Goal: Transaction & Acquisition: Book appointment/travel/reservation

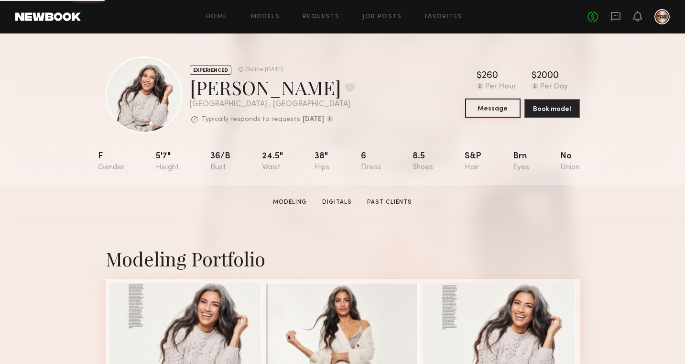
click at [478, 106] on button "Message" at bounding box center [492, 107] width 55 height 19
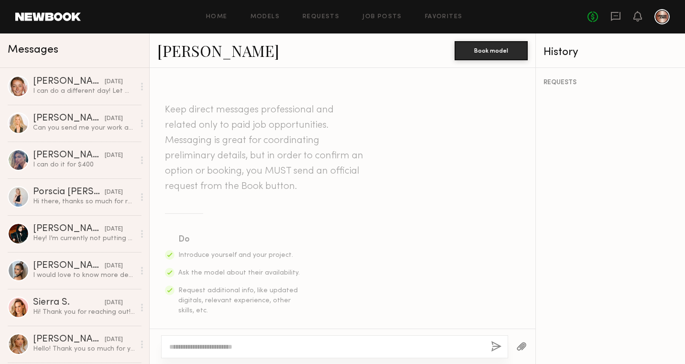
click at [225, 348] on textarea at bounding box center [326, 347] width 314 height 10
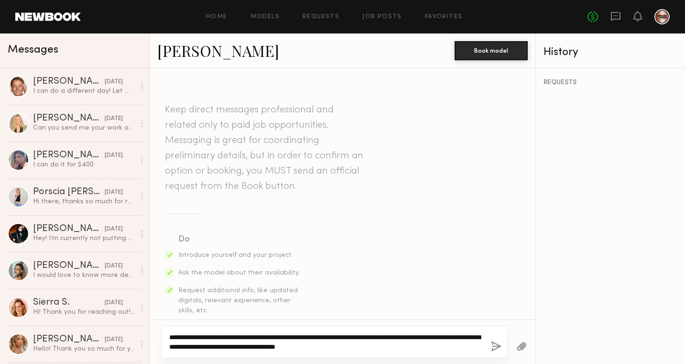
drag, startPoint x: 414, startPoint y: 347, endPoint x: 169, endPoint y: 336, distance: 245.9
click at [169, 336] on div "**********" at bounding box center [334, 342] width 347 height 33
click at [412, 344] on textarea "**********" at bounding box center [326, 341] width 314 height 19
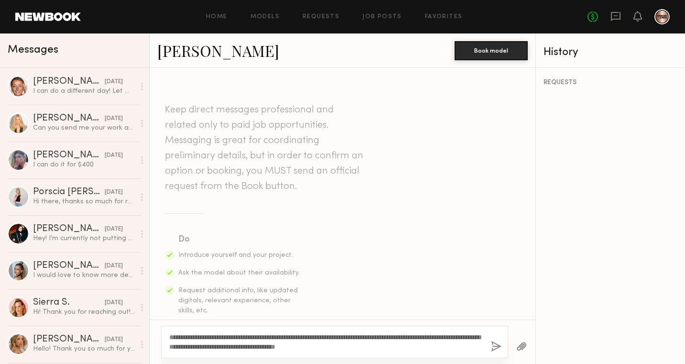
click at [490, 345] on div "**********" at bounding box center [334, 342] width 347 height 33
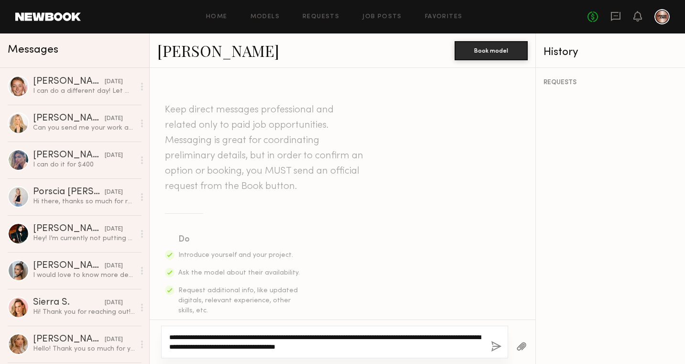
click at [286, 347] on textarea "**********" at bounding box center [326, 341] width 314 height 19
click at [425, 349] on textarea "**********" at bounding box center [326, 341] width 314 height 19
click at [214, 345] on textarea "**********" at bounding box center [326, 341] width 314 height 19
drag, startPoint x: 427, startPoint y: 344, endPoint x: 156, endPoint y: 335, distance: 271.6
click at [156, 335] on div "**********" at bounding box center [343, 341] width 386 height 44
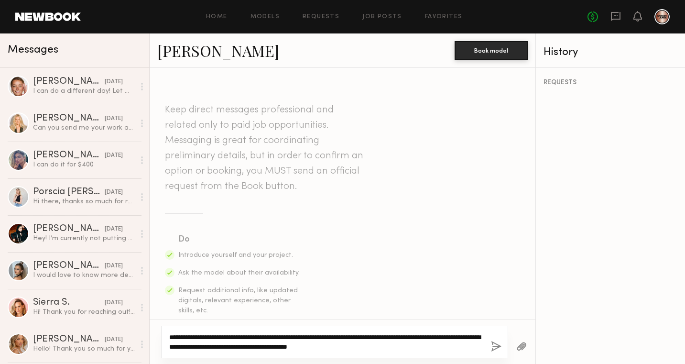
click at [428, 344] on textarea "**********" at bounding box center [326, 341] width 314 height 19
type textarea "**********"
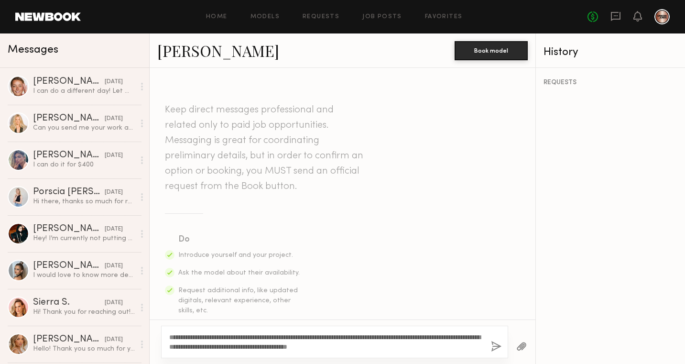
click at [495, 345] on button "button" at bounding box center [496, 347] width 11 height 12
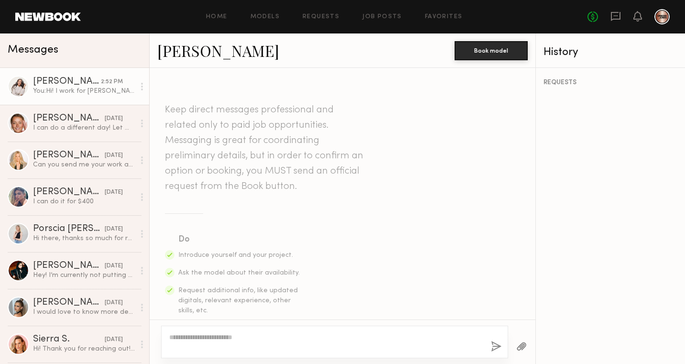
scroll to position [273, 0]
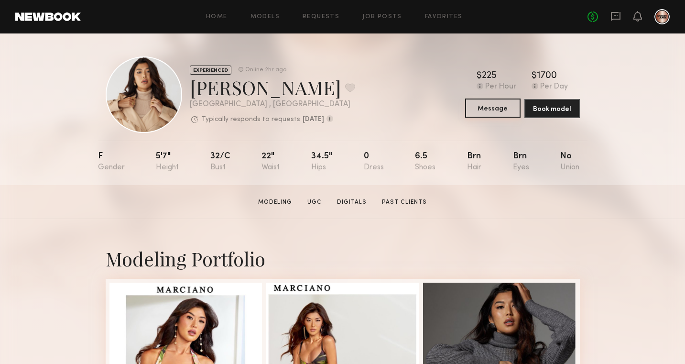
click at [496, 109] on button "Message" at bounding box center [492, 107] width 55 height 19
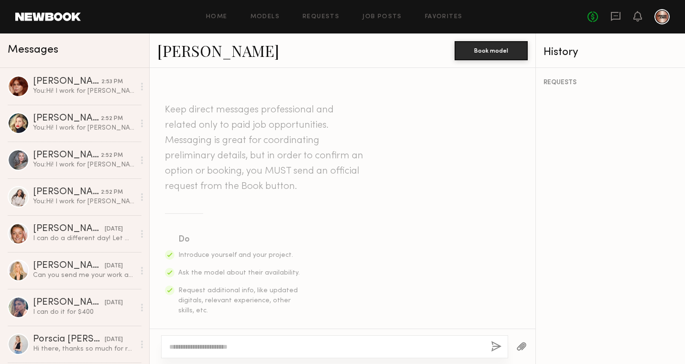
click at [201, 345] on textarea at bounding box center [326, 347] width 314 height 10
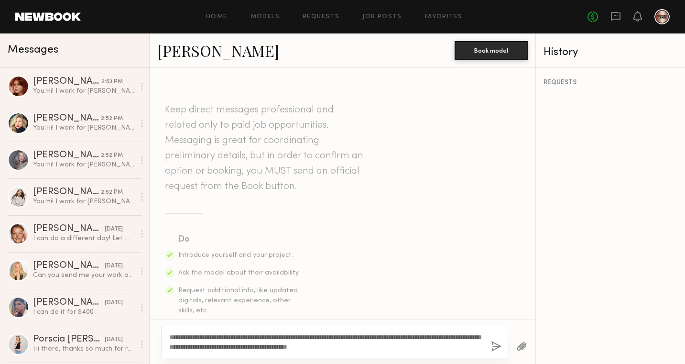
type textarea "**********"
click at [495, 343] on button "button" at bounding box center [496, 347] width 11 height 12
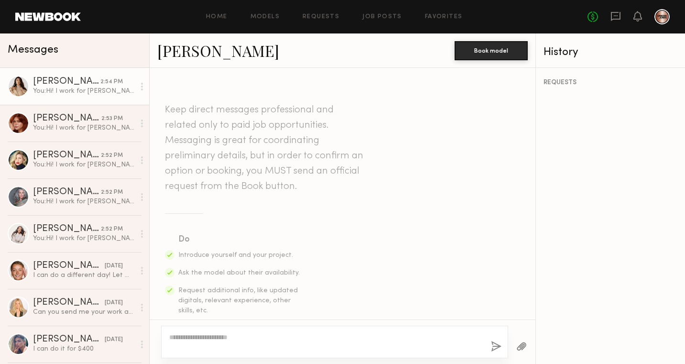
scroll to position [273, 0]
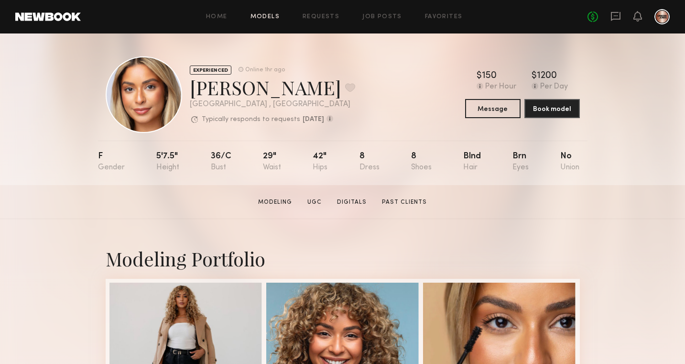
click at [262, 20] on link "Models" at bounding box center [264, 17] width 29 height 6
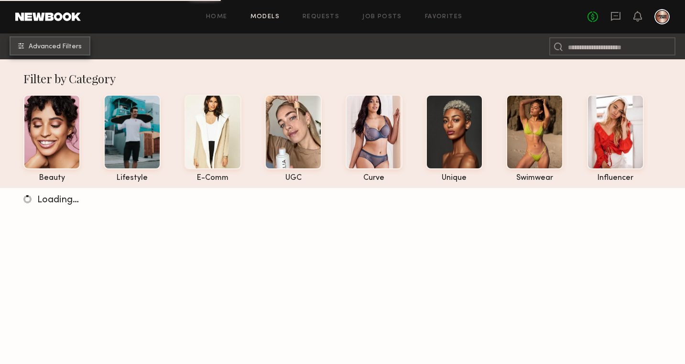
click at [68, 41] on button "Advanced Filters" at bounding box center [50, 45] width 81 height 19
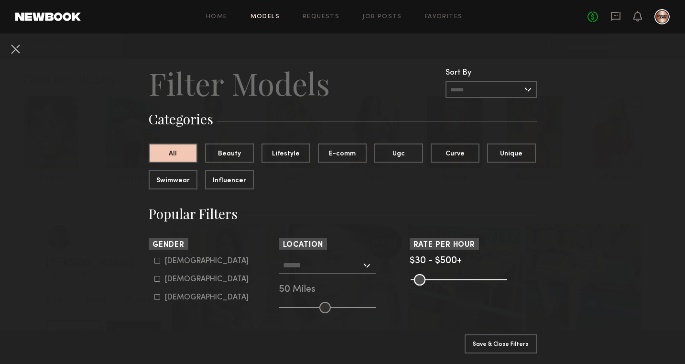
click at [160, 278] on label "Female" at bounding box center [201, 279] width 94 height 6
type input "**"
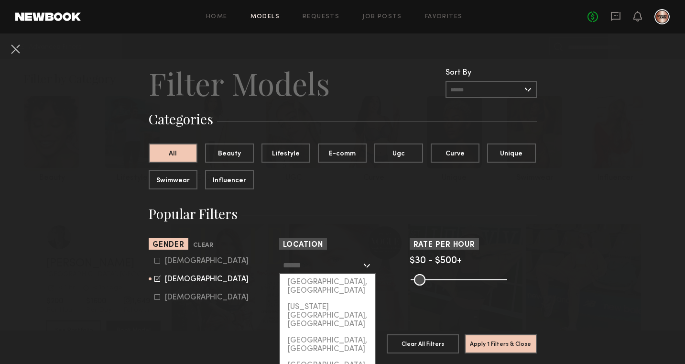
click at [339, 271] on input "text" at bounding box center [322, 265] width 78 height 16
click at [334, 285] on div "[GEOGRAPHIC_DATA], [GEOGRAPHIC_DATA]" at bounding box center [327, 286] width 95 height 25
type input "**********"
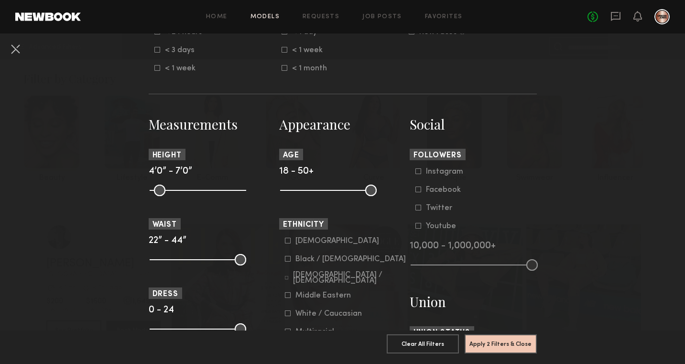
scroll to position [412, 0]
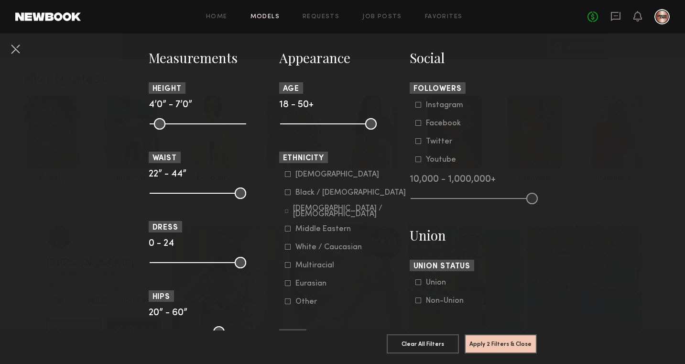
click at [291, 192] on label "Black / African American" at bounding box center [345, 192] width 121 height 6
click at [291, 267] on label "Multiracial" at bounding box center [309, 265] width 49 height 6
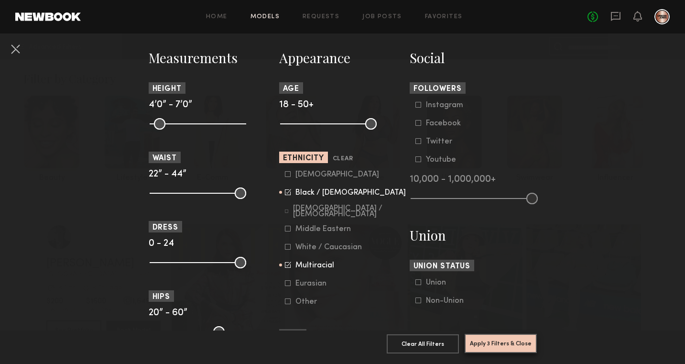
click at [510, 345] on button "Apply 3 Filters & Close" at bounding box center [501, 343] width 72 height 19
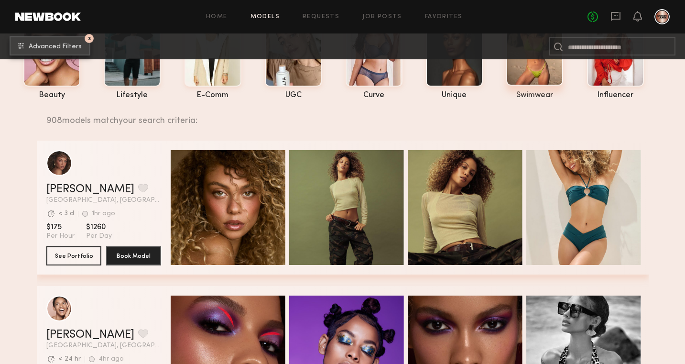
scroll to position [128, 0]
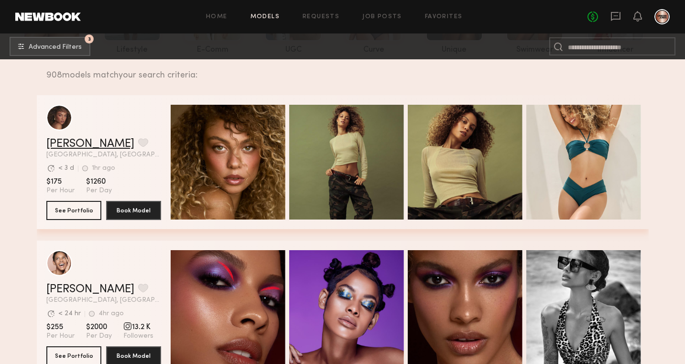
click at [63, 142] on link "Chloe B." at bounding box center [90, 143] width 88 height 11
click at [82, 137] on header "Chloe B. Favorite Los Angeles, CA Avg. request response time < 3 d 1hr ago Last…" at bounding box center [103, 132] width 115 height 54
click at [75, 143] on link "Chloe B." at bounding box center [90, 143] width 88 height 11
click at [68, 143] on link "Chloe B." at bounding box center [90, 143] width 88 height 11
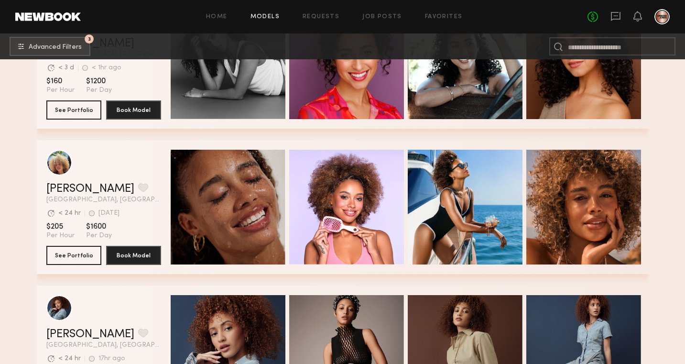
scroll to position [2130, 0]
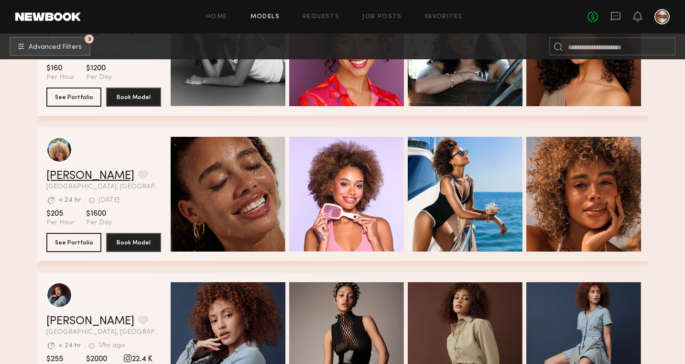
click at [78, 174] on link "Maya A." at bounding box center [90, 175] width 88 height 11
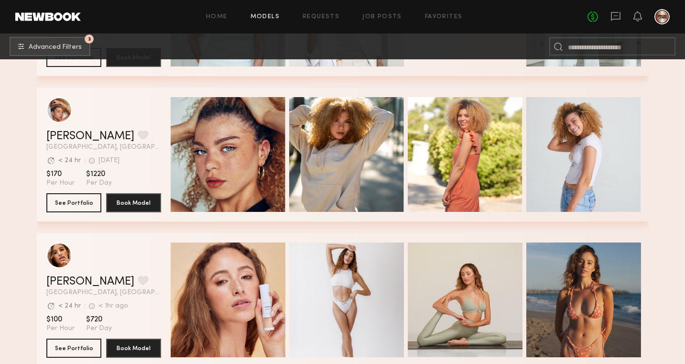
scroll to position [11182, 0]
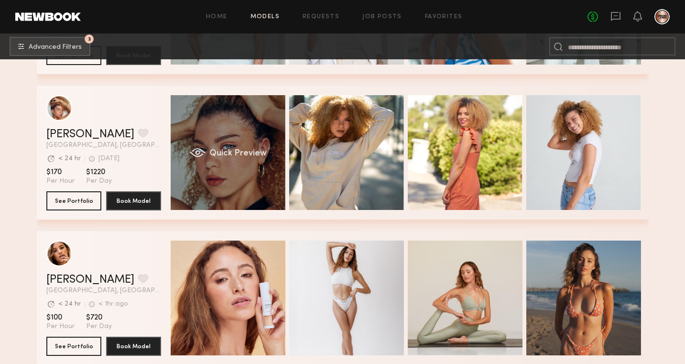
click at [248, 126] on div "Quick Preview" at bounding box center [228, 152] width 115 height 115
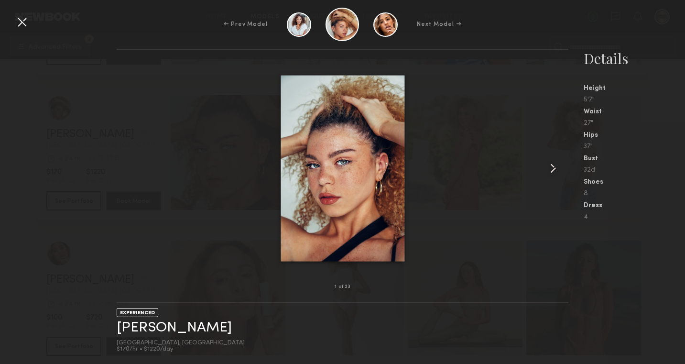
click at [553, 167] on common-icon at bounding box center [552, 168] width 15 height 15
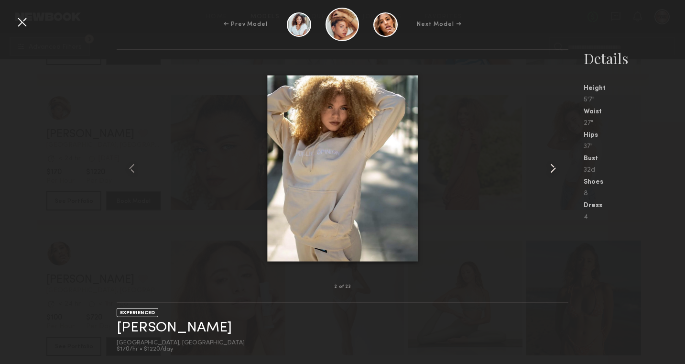
click at [553, 167] on common-icon at bounding box center [552, 168] width 15 height 15
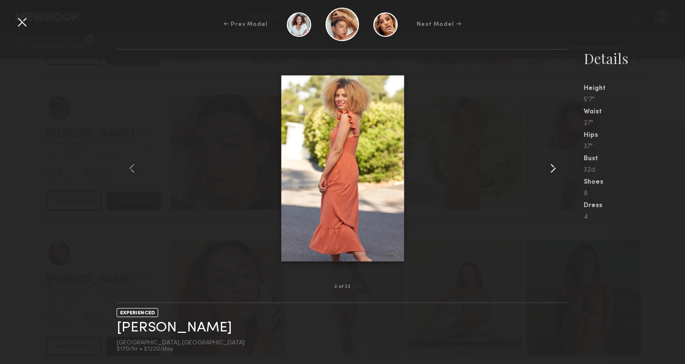
click at [553, 167] on common-icon at bounding box center [552, 168] width 15 height 15
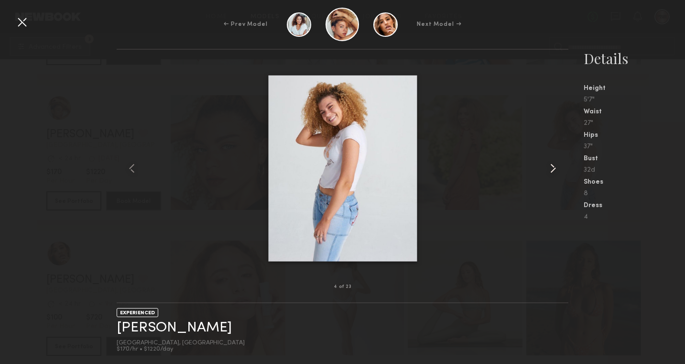
click at [553, 167] on common-icon at bounding box center [552, 168] width 15 height 15
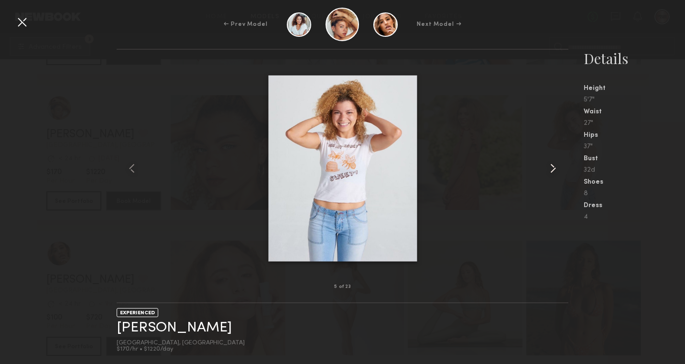
click at [553, 167] on common-icon at bounding box center [552, 168] width 15 height 15
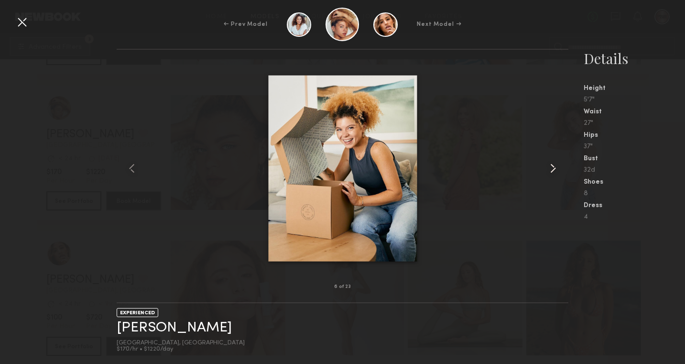
click at [553, 167] on common-icon at bounding box center [552, 168] width 15 height 15
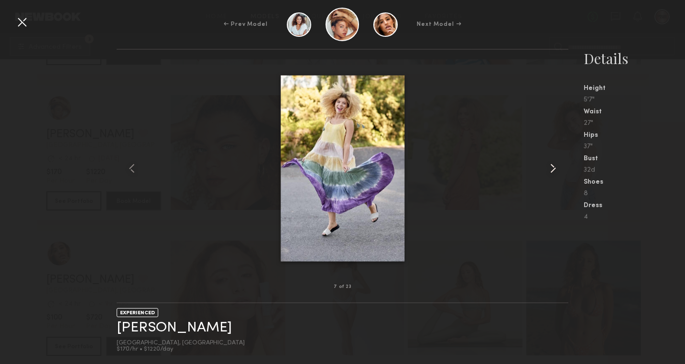
click at [553, 167] on common-icon at bounding box center [552, 168] width 15 height 15
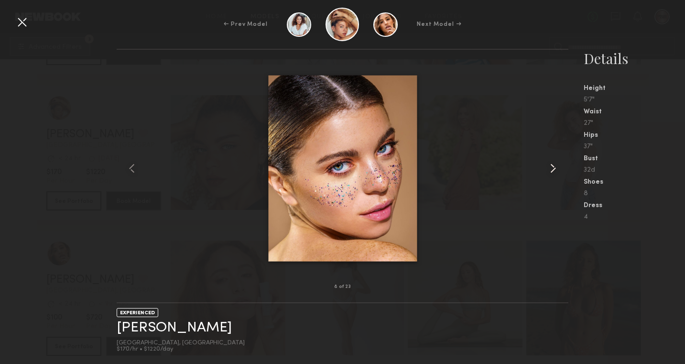
click at [553, 167] on common-icon at bounding box center [552, 168] width 15 height 15
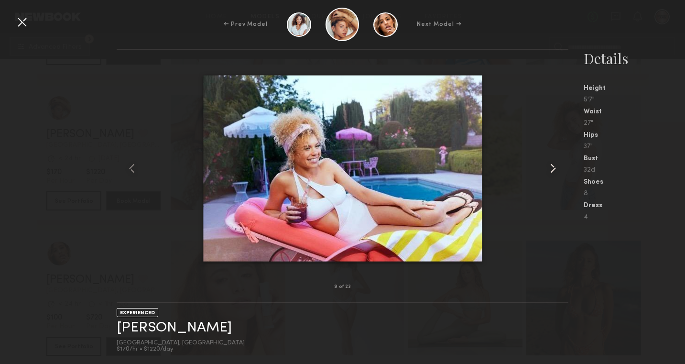
click at [553, 167] on common-icon at bounding box center [552, 168] width 15 height 15
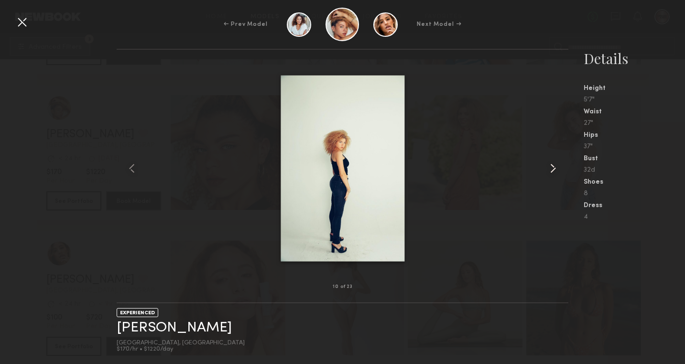
click at [553, 167] on common-icon at bounding box center [552, 168] width 15 height 15
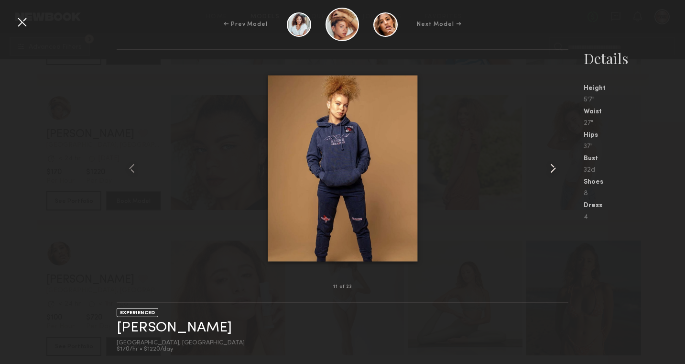
click at [553, 167] on common-icon at bounding box center [552, 168] width 15 height 15
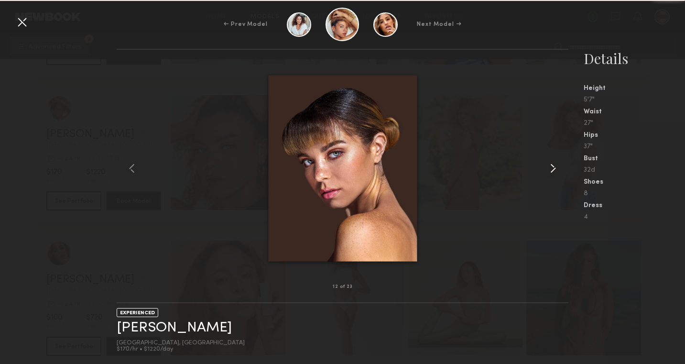
click at [553, 167] on common-icon at bounding box center [552, 168] width 15 height 15
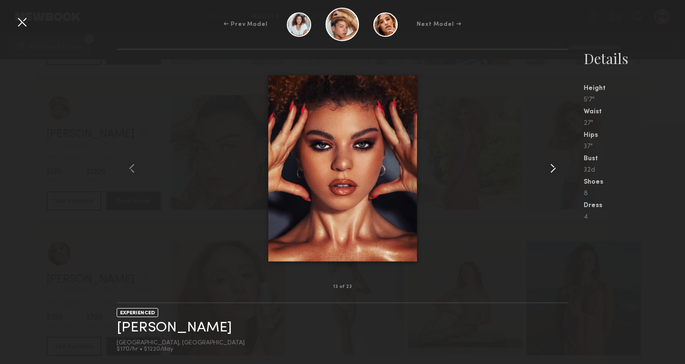
click at [553, 167] on common-icon at bounding box center [552, 168] width 15 height 15
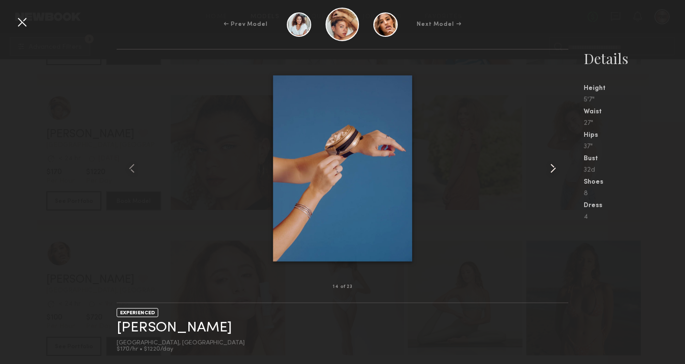
click at [553, 167] on common-icon at bounding box center [552, 168] width 15 height 15
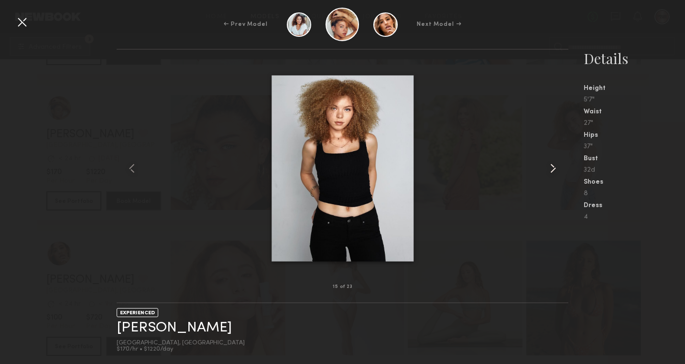
click at [553, 167] on common-icon at bounding box center [552, 168] width 15 height 15
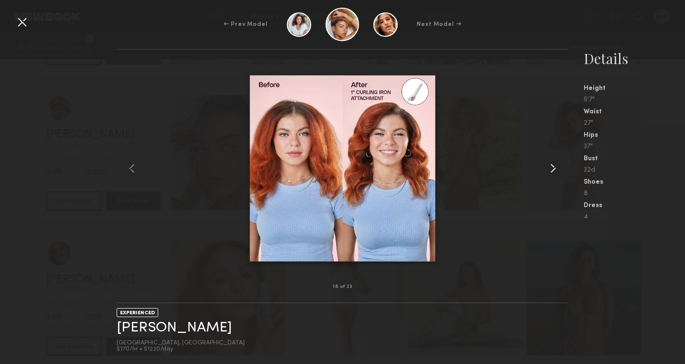
click at [553, 167] on common-icon at bounding box center [552, 168] width 15 height 15
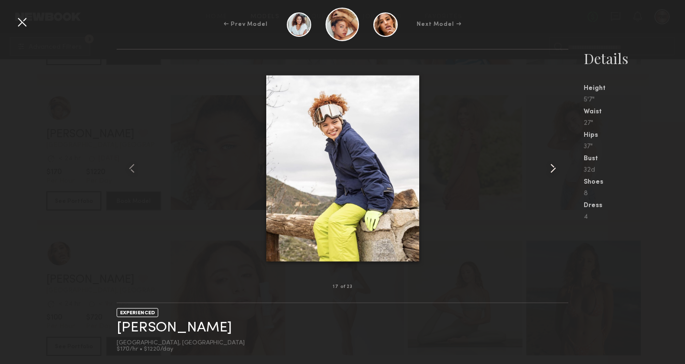
click at [553, 167] on common-icon at bounding box center [552, 168] width 15 height 15
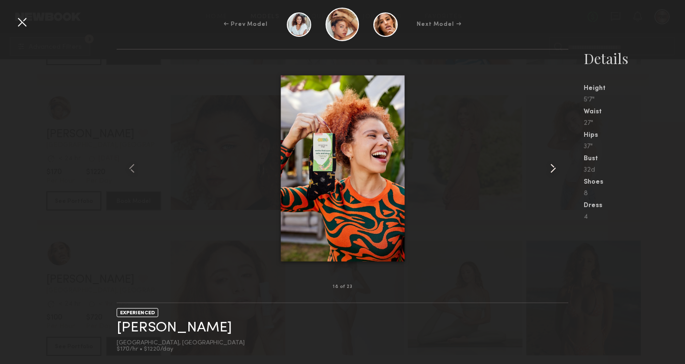
click at [553, 167] on common-icon at bounding box center [552, 168] width 15 height 15
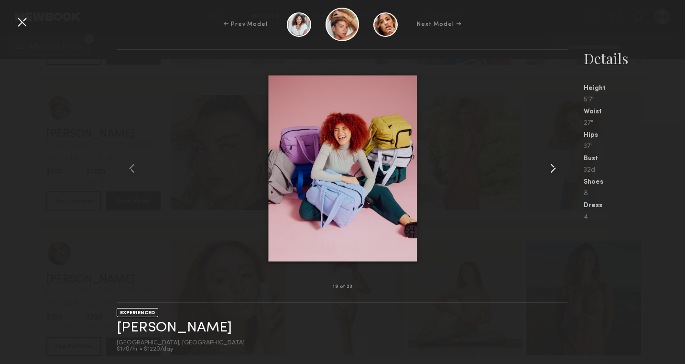
click at [553, 167] on common-icon at bounding box center [552, 168] width 15 height 15
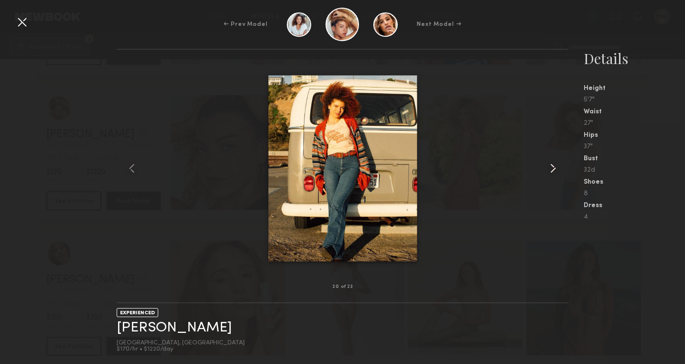
click at [553, 167] on common-icon at bounding box center [552, 168] width 15 height 15
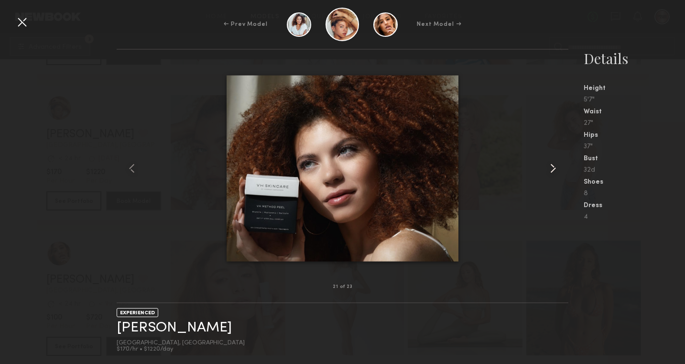
click at [553, 167] on common-icon at bounding box center [552, 168] width 15 height 15
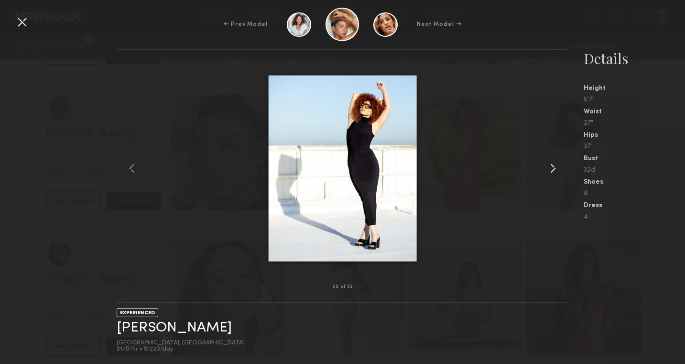
click at [553, 167] on common-icon at bounding box center [552, 168] width 15 height 15
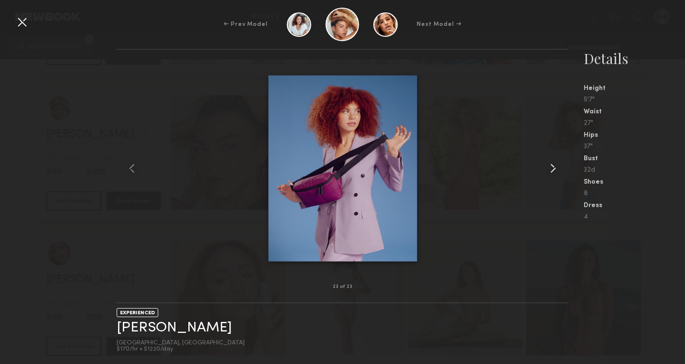
click at [553, 167] on common-icon at bounding box center [552, 168] width 15 height 15
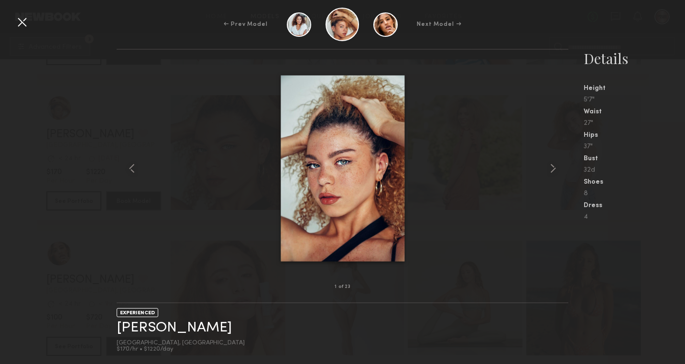
click at [21, 24] on div at bounding box center [21, 21] width 15 height 15
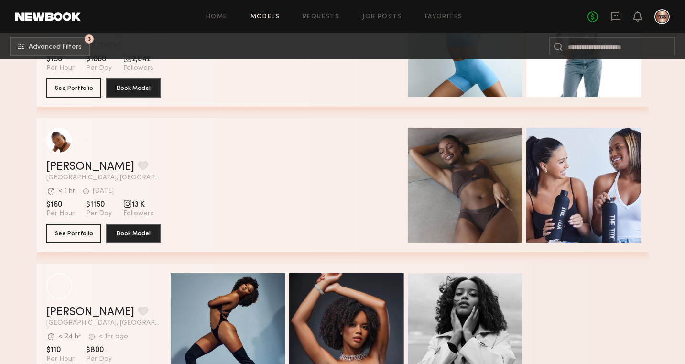
scroll to position [16267, 0]
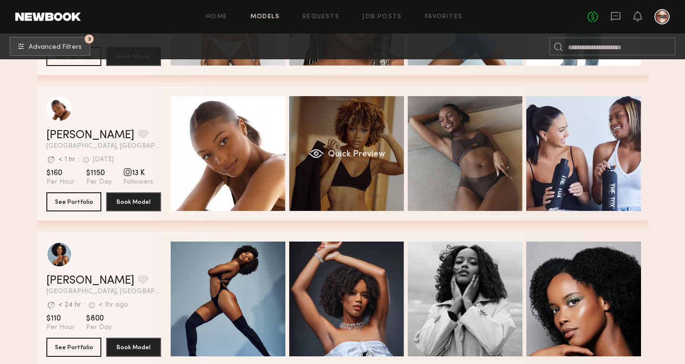
click at [319, 142] on div "Quick Preview" at bounding box center [346, 153] width 115 height 115
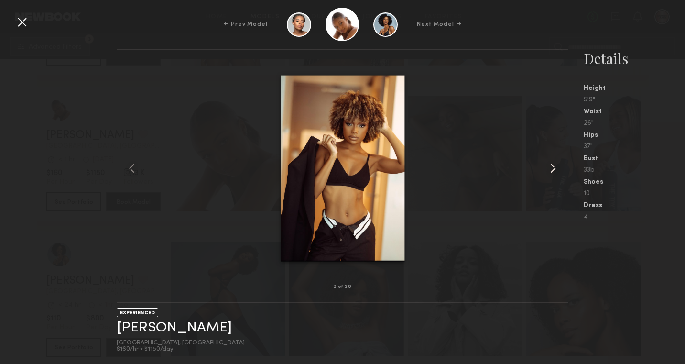
click at [555, 174] on common-icon at bounding box center [552, 168] width 15 height 15
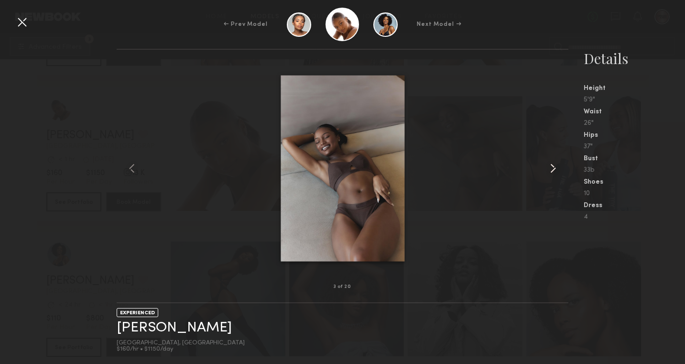
click at [555, 174] on common-icon at bounding box center [552, 168] width 15 height 15
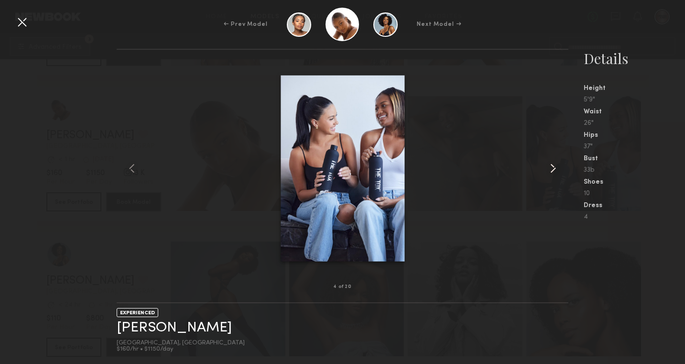
click at [555, 174] on common-icon at bounding box center [552, 168] width 15 height 15
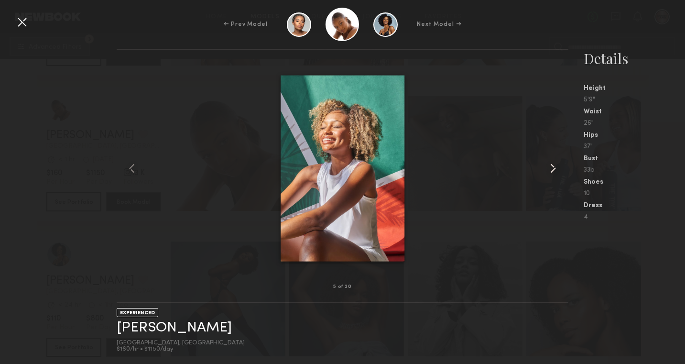
click at [555, 174] on common-icon at bounding box center [552, 168] width 15 height 15
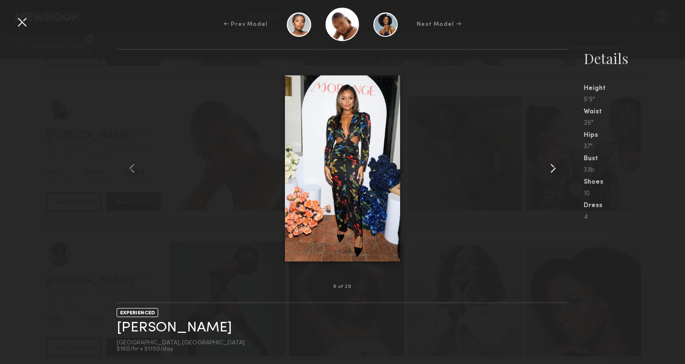
click at [555, 174] on common-icon at bounding box center [552, 168] width 15 height 15
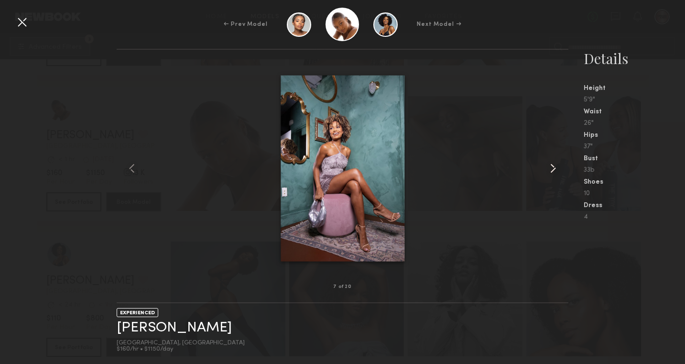
click at [555, 174] on common-icon at bounding box center [552, 168] width 15 height 15
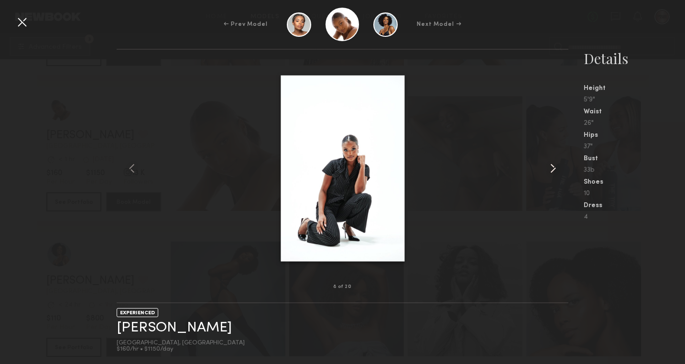
click at [555, 174] on common-icon at bounding box center [552, 168] width 15 height 15
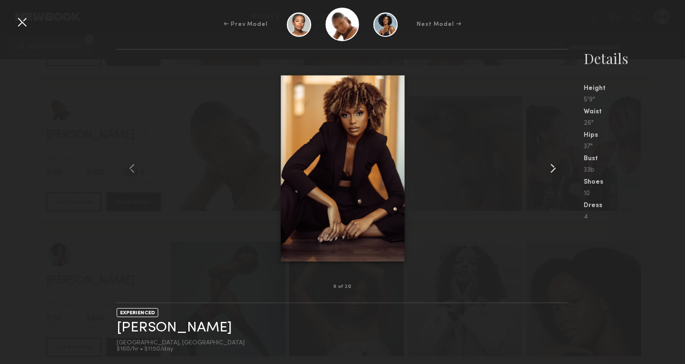
click at [555, 174] on common-icon at bounding box center [552, 168] width 15 height 15
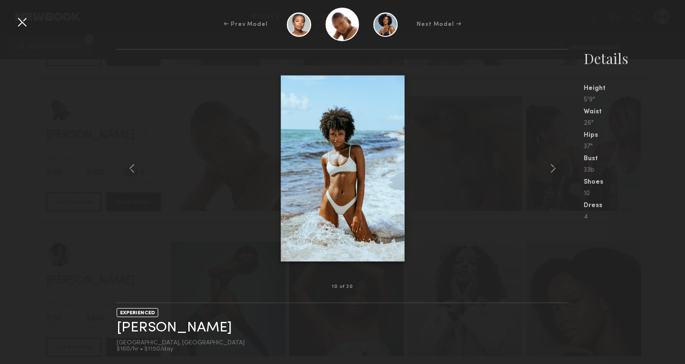
click at [28, 25] on div at bounding box center [21, 21] width 15 height 15
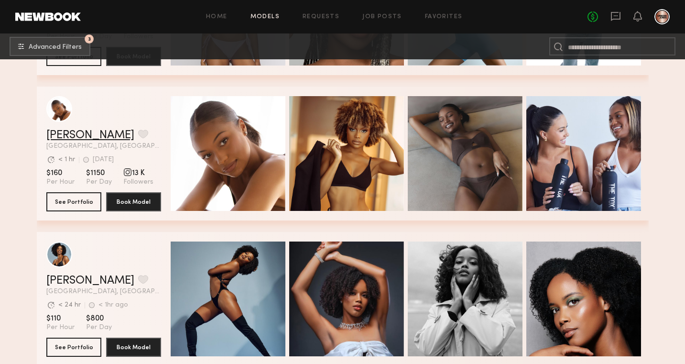
click at [80, 131] on link "Ashley W." at bounding box center [90, 135] width 88 height 11
click at [80, 136] on link "Ashley W." at bounding box center [90, 135] width 88 height 11
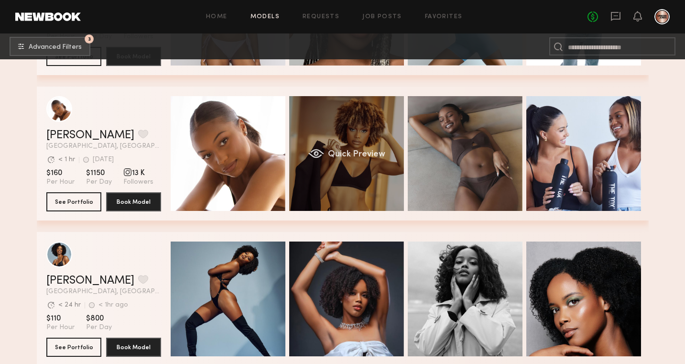
click at [335, 138] on div "Quick Preview" at bounding box center [346, 153] width 115 height 115
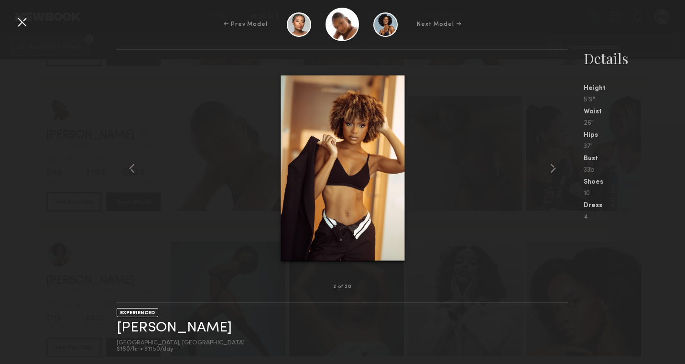
click at [28, 27] on div at bounding box center [21, 21] width 15 height 15
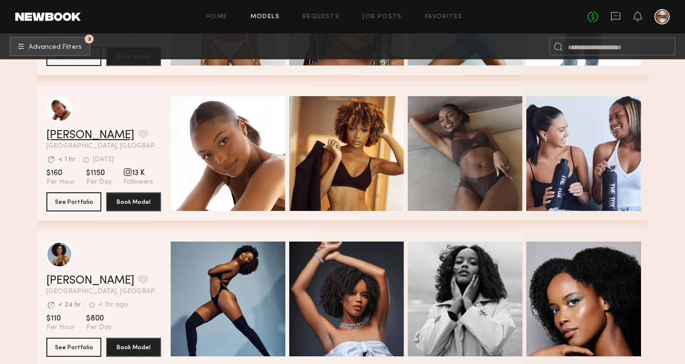
click at [88, 138] on link "Ashley W." at bounding box center [90, 135] width 88 height 11
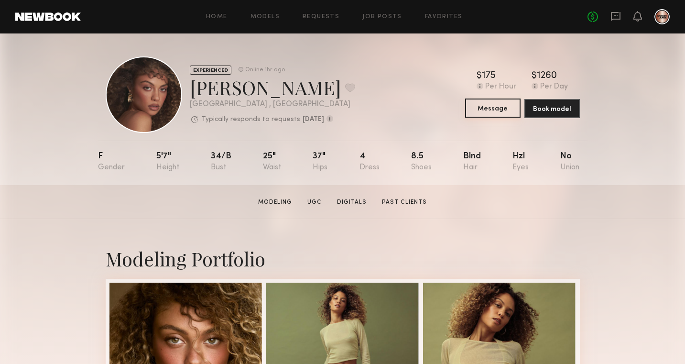
click at [489, 112] on button "Message" at bounding box center [492, 107] width 55 height 19
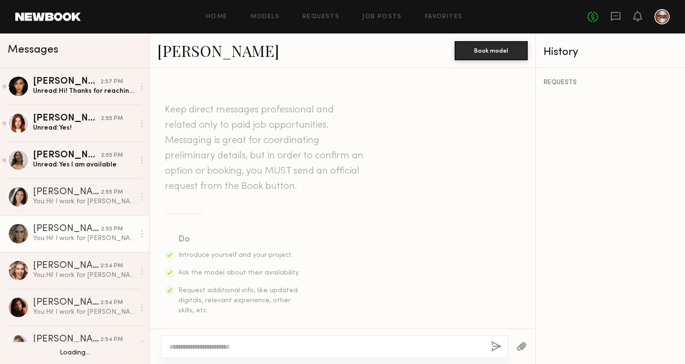
scroll to position [8, 0]
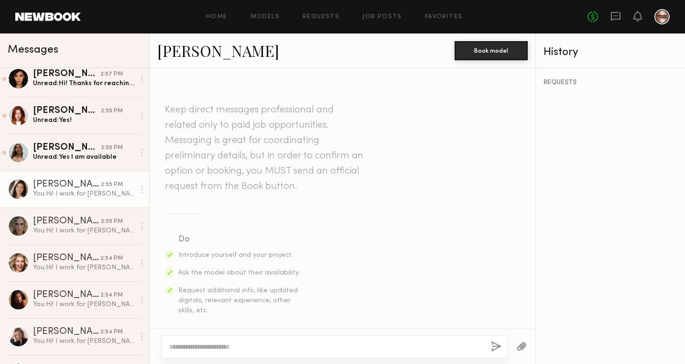
click at [82, 197] on div "You: Hi! I work for Danger Jones and we have an upcoming shoot on 11/7 where we…" at bounding box center [84, 193] width 102 height 9
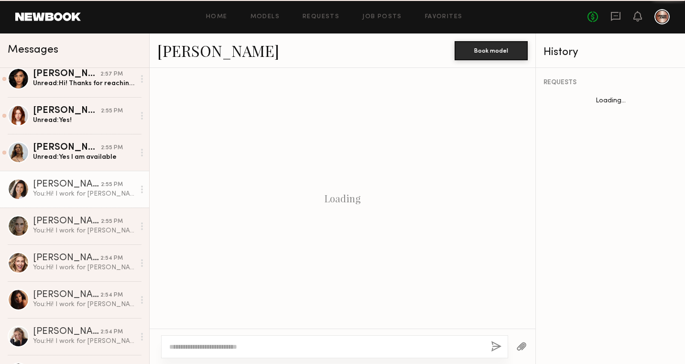
scroll to position [273, 0]
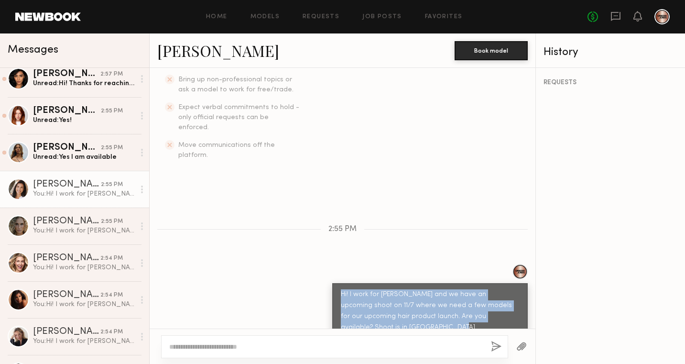
drag, startPoint x: 399, startPoint y: 310, endPoint x: 340, endPoint y: 274, distance: 69.0
click at [340, 283] on div "Hi! I work for [PERSON_NAME] and we have an upcoming shoot on 11/7 where we nee…" at bounding box center [430, 311] width 196 height 56
copy div "Hi! I work for [PERSON_NAME] and we have an upcoming shoot on 11/7 where we nee…"
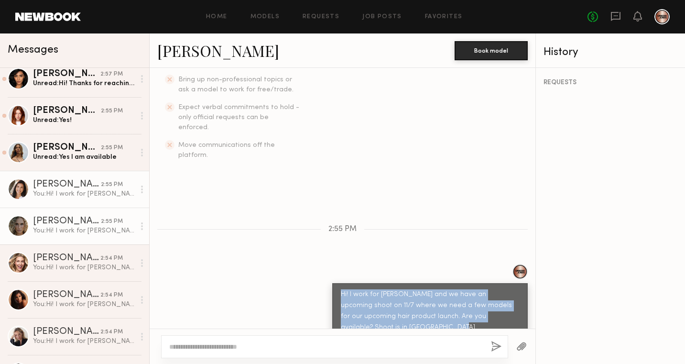
scroll to position [0, 0]
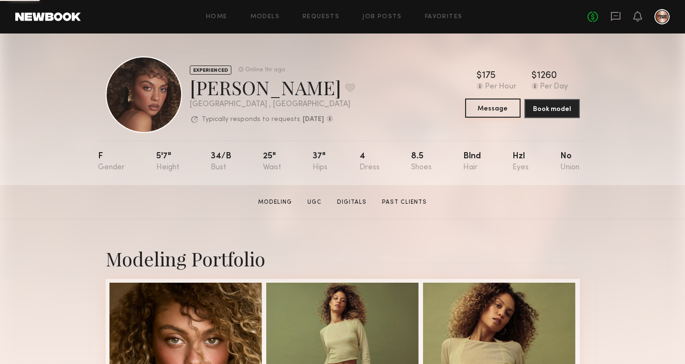
click at [500, 108] on button "Message" at bounding box center [492, 107] width 55 height 19
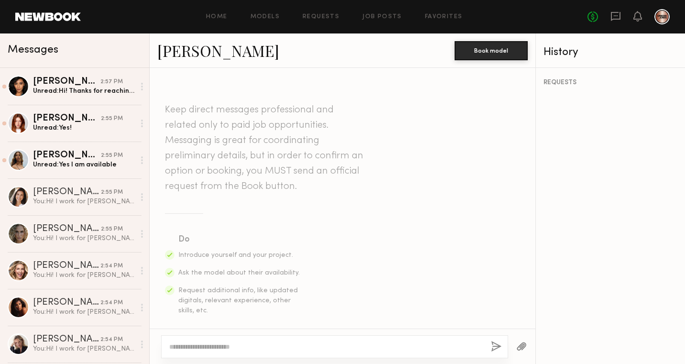
click at [249, 343] on textarea at bounding box center [326, 347] width 314 height 10
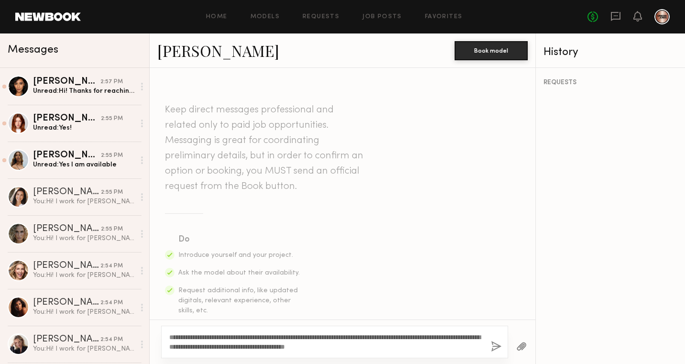
type textarea "**********"
click at [495, 343] on button "button" at bounding box center [496, 347] width 11 height 12
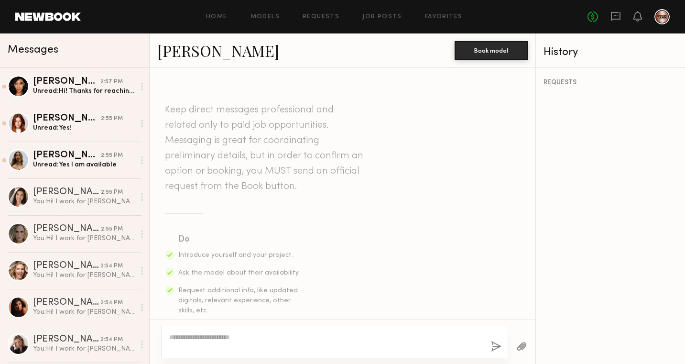
scroll to position [273, 0]
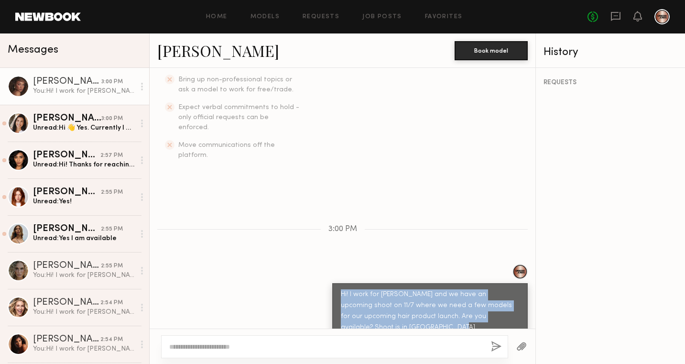
drag, startPoint x: 404, startPoint y: 305, endPoint x: 337, endPoint y: 278, distance: 72.9
click at [337, 283] on div "Hi! I work for Danger Jones and we have an upcoming shoot on 11/7 where we need…" at bounding box center [430, 311] width 196 height 56
copy div "Hi! I work for Danger Jones and we have an upcoming shoot on 11/7 where we need…"
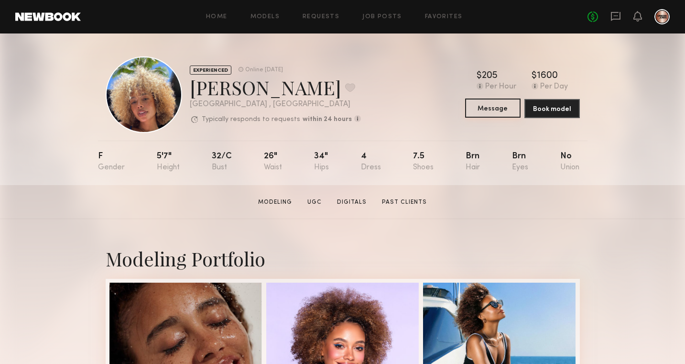
click at [496, 112] on button "Message" at bounding box center [492, 107] width 55 height 19
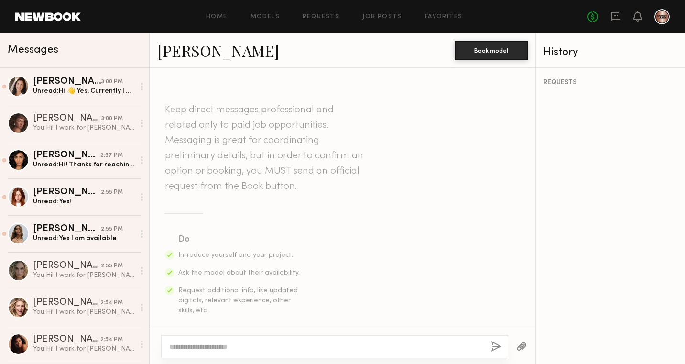
click at [217, 345] on textarea at bounding box center [326, 347] width 314 height 10
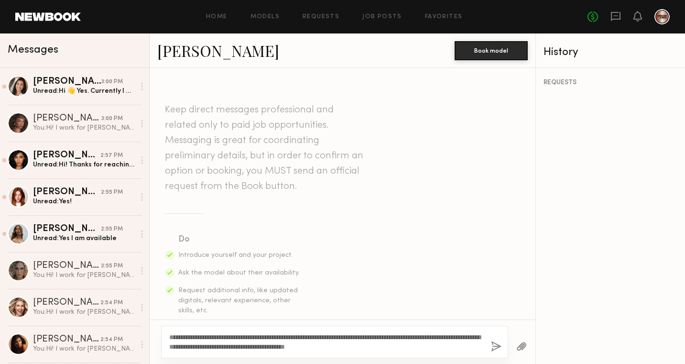
type textarea "**********"
click at [500, 347] on button "button" at bounding box center [496, 347] width 11 height 12
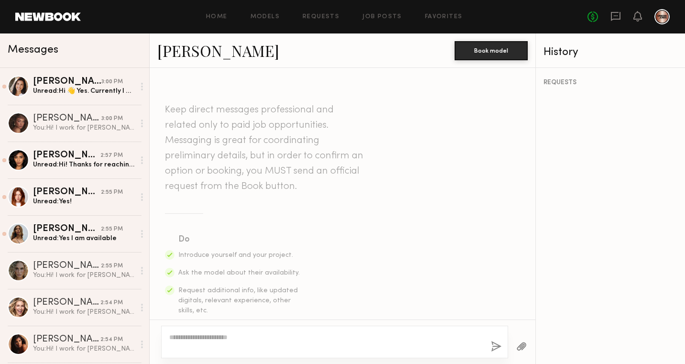
scroll to position [273, 0]
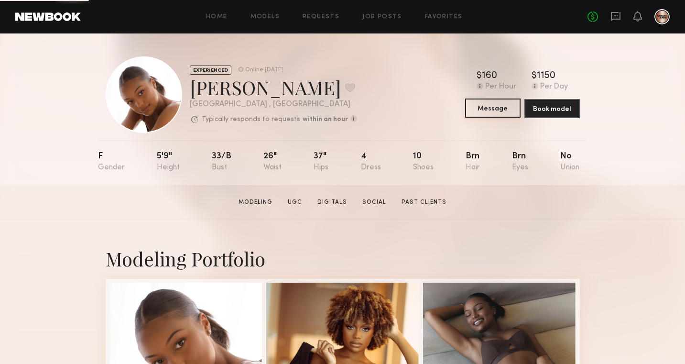
click at [492, 110] on button "Message" at bounding box center [492, 107] width 55 height 19
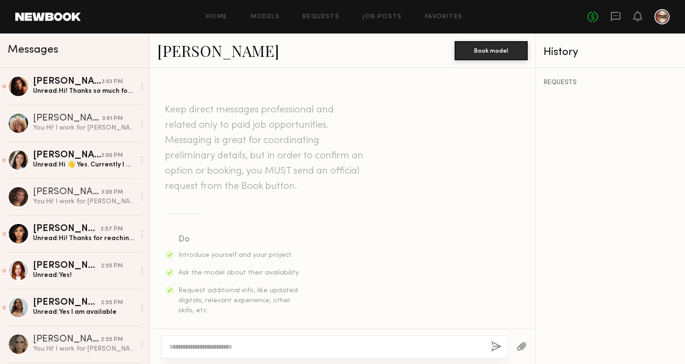
click at [226, 346] on textarea at bounding box center [326, 347] width 314 height 10
type textarea "**********"
drag, startPoint x: 371, startPoint y: 346, endPoint x: 156, endPoint y: 345, distance: 215.6
click at [156, 345] on div "**********" at bounding box center [343, 345] width 386 height 35
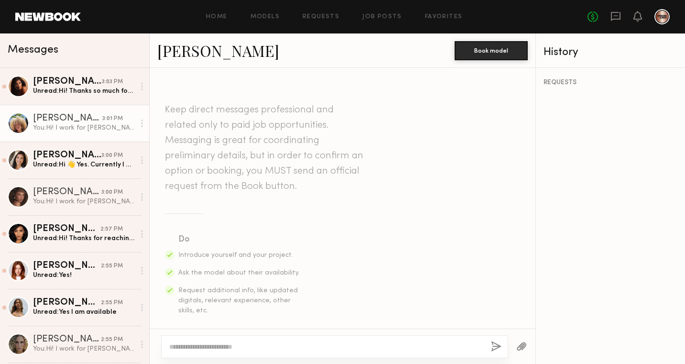
click at [64, 127] on div "You: Hi! I work for [PERSON_NAME] and we have an upcoming shoot on 11/7 where w…" at bounding box center [84, 127] width 102 height 9
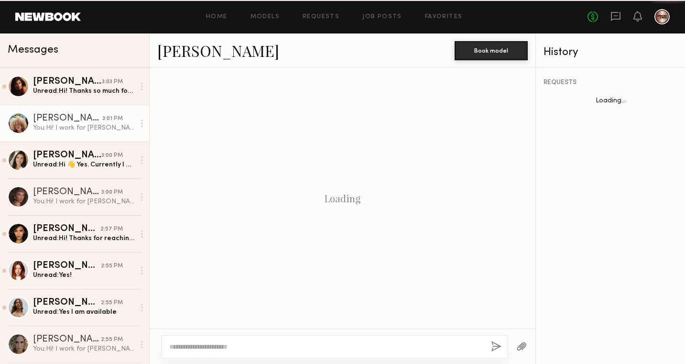
scroll to position [273, 0]
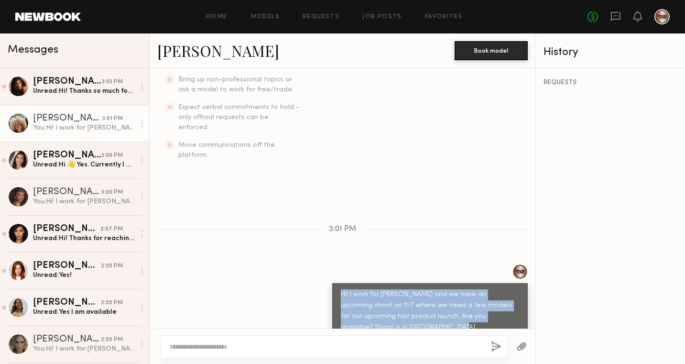
drag, startPoint x: 406, startPoint y: 307, endPoint x: 341, endPoint y: 272, distance: 74.2
click at [341, 289] on div "Hi! I work for [PERSON_NAME] and we have an upcoming shoot on 11/7 where we nee…" at bounding box center [430, 311] width 178 height 44
copy div "Hi! I work for [PERSON_NAME] and we have an upcoming shoot on 11/7 where we nee…"
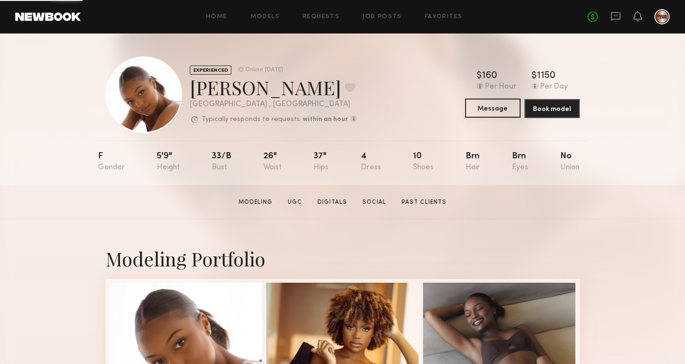
click at [480, 104] on button "Message" at bounding box center [492, 107] width 55 height 19
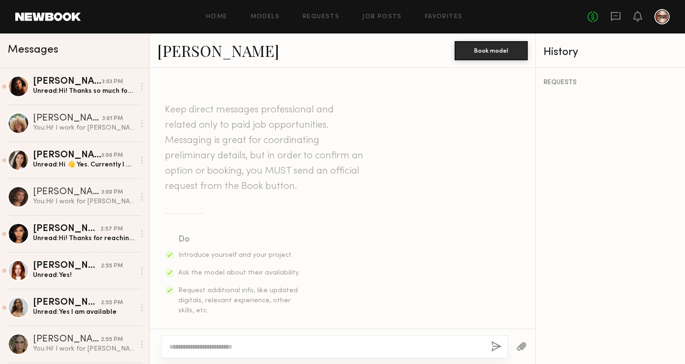
click at [239, 348] on textarea at bounding box center [326, 347] width 314 height 10
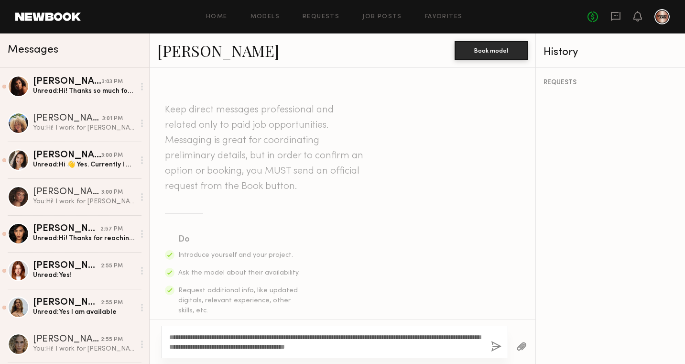
type textarea "**********"
click at [496, 341] on button "button" at bounding box center [496, 347] width 11 height 12
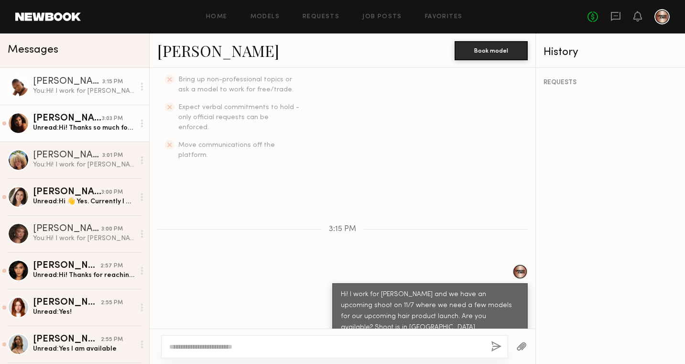
click at [111, 123] on div "Unread: Hi! Thanks so much for reaching out — that sounds like a great project!…" at bounding box center [84, 127] width 102 height 9
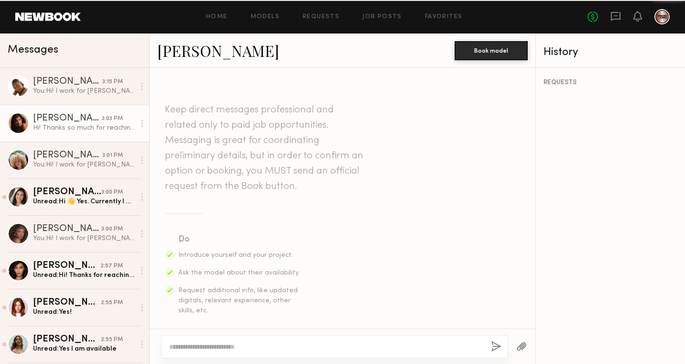
scroll to position [377, 0]
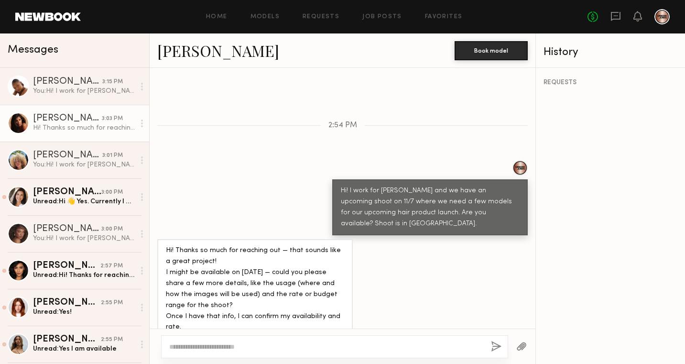
click at [145, 122] on div at bounding box center [142, 123] width 14 height 19
click at [130, 141] on div "Mark unread" at bounding box center [113, 142] width 69 height 22
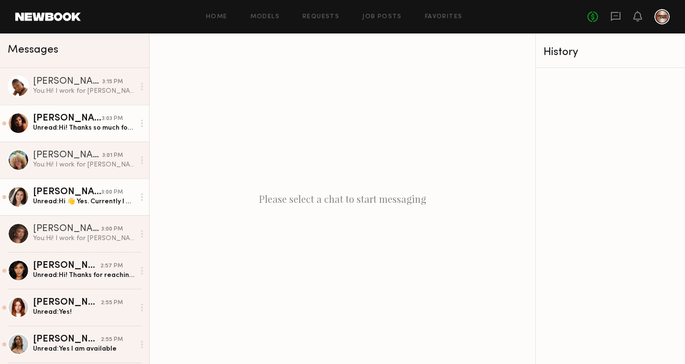
click at [92, 195] on div "[PERSON_NAME]" at bounding box center [67, 192] width 68 height 10
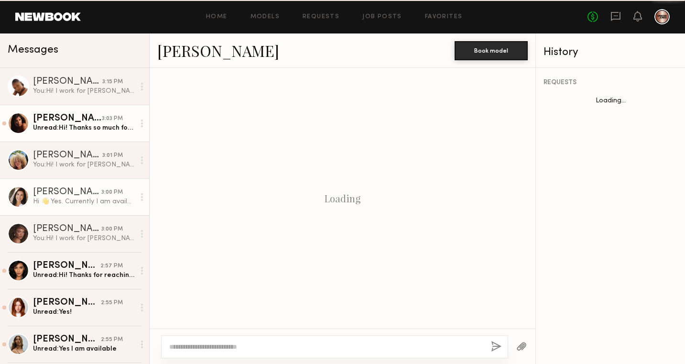
scroll to position [300, 0]
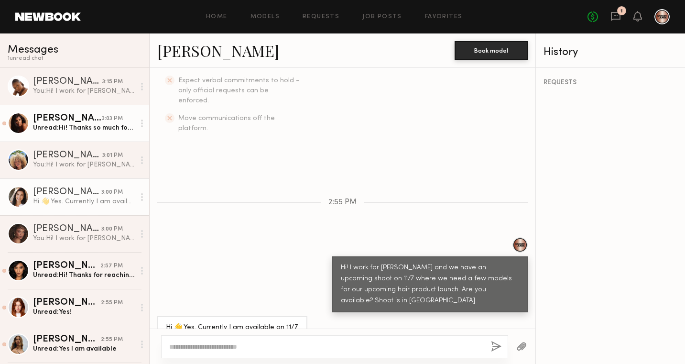
click at [137, 196] on div at bounding box center [142, 196] width 14 height 19
click at [130, 215] on div "Mark unread" at bounding box center [113, 216] width 69 height 22
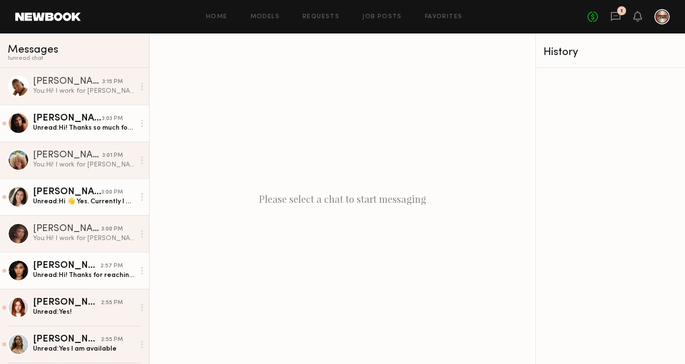
click at [96, 273] on div "Unread: Hi! Thanks for reaching out 😊 Those dates are open on my end atm! Would…" at bounding box center [84, 275] width 102 height 9
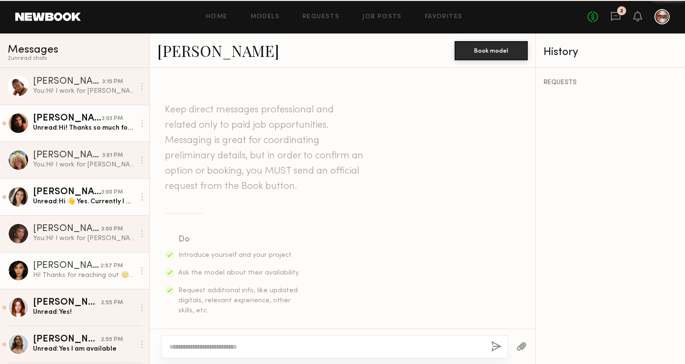
scroll to position [311, 0]
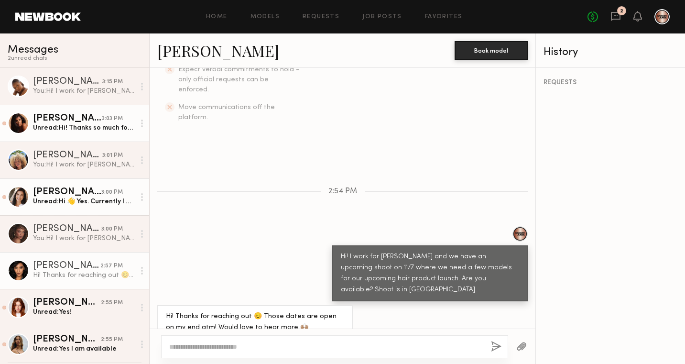
click at [142, 264] on div at bounding box center [142, 270] width 14 height 19
click at [132, 287] on div "Mark unread" at bounding box center [113, 290] width 69 height 22
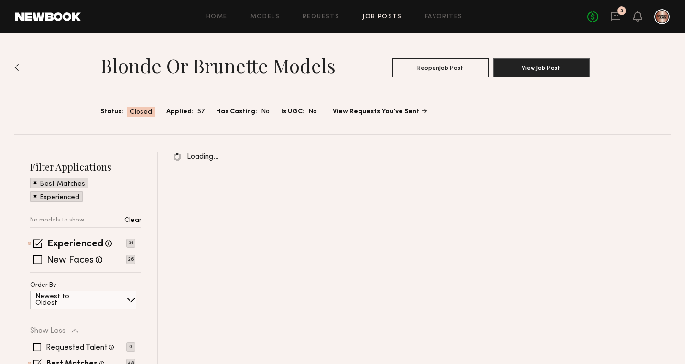
click at [609, 11] on div "No fees up to $5,000 3" at bounding box center [628, 16] width 82 height 15
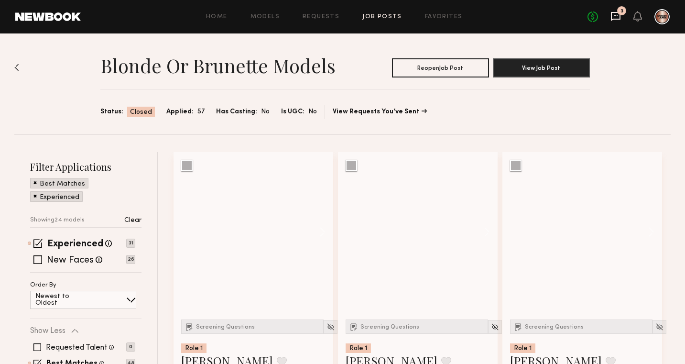
click at [612, 14] on icon at bounding box center [616, 16] width 10 height 9
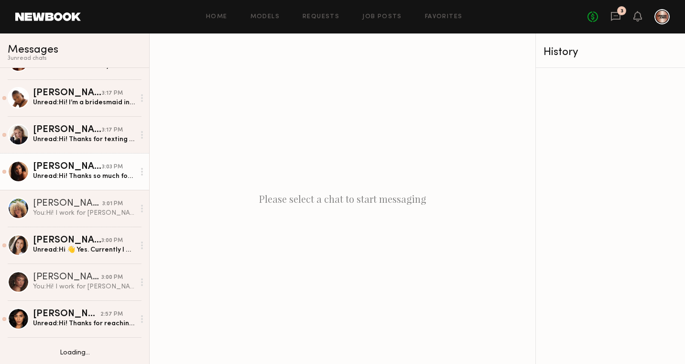
scroll to position [29, 0]
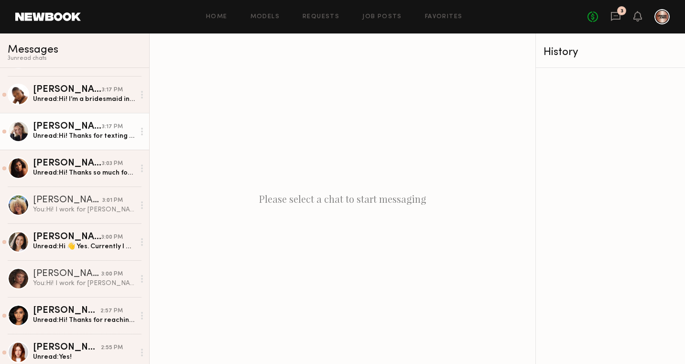
click at [88, 127] on div "[PERSON_NAME]" at bounding box center [67, 127] width 69 height 10
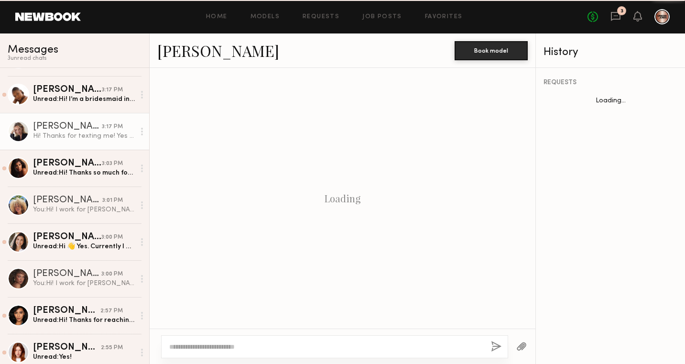
scroll to position [311, 0]
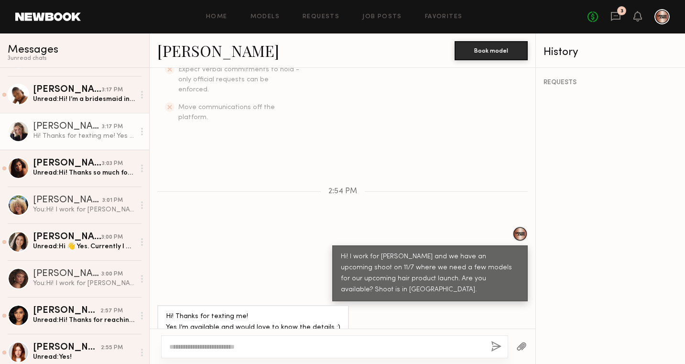
click at [142, 129] on icon at bounding box center [142, 132] width 2 height 8
click at [132, 144] on div "Mark unread" at bounding box center [113, 151] width 69 height 22
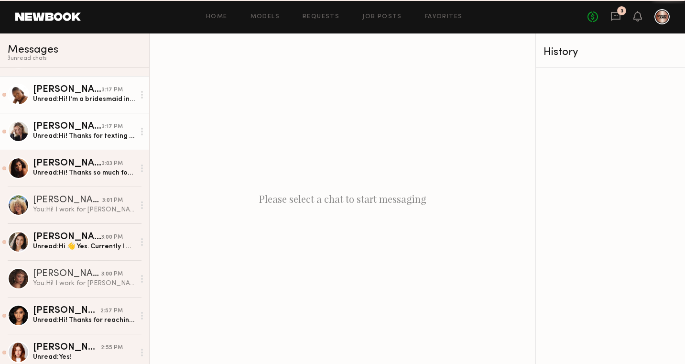
click at [116, 92] on div "3:17 PM" at bounding box center [112, 90] width 21 height 9
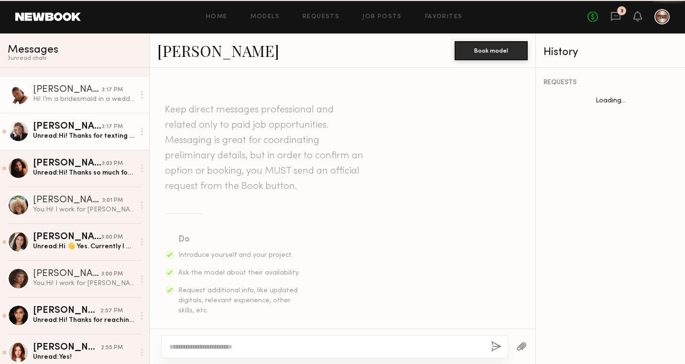
scroll to position [322, 0]
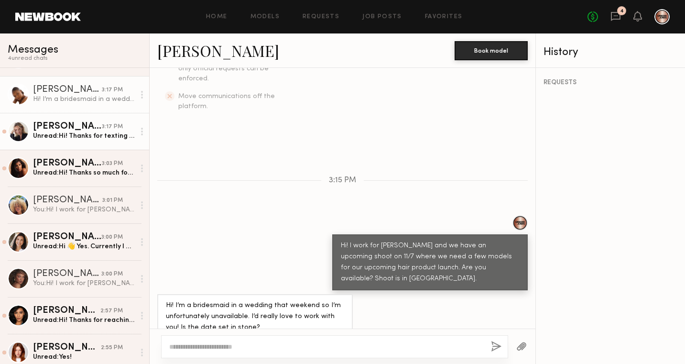
click at [175, 56] on link "[PERSON_NAME]" at bounding box center [218, 50] width 122 height 21
click at [208, 342] on textarea at bounding box center [326, 347] width 314 height 10
click at [207, 347] on textarea "**********" at bounding box center [326, 347] width 314 height 10
click at [244, 345] on textarea "**********" at bounding box center [326, 347] width 314 height 10
drag, startPoint x: 245, startPoint y: 343, endPoint x: 180, endPoint y: 346, distance: 65.5
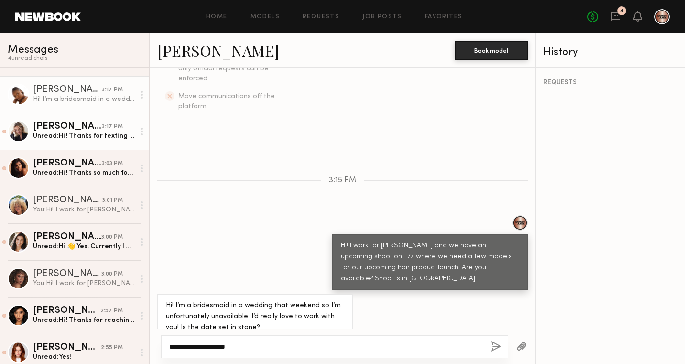
click at [180, 346] on textarea "**********" at bounding box center [326, 347] width 314 height 10
type textarea "**********"
click at [496, 347] on button "button" at bounding box center [496, 347] width 11 height 12
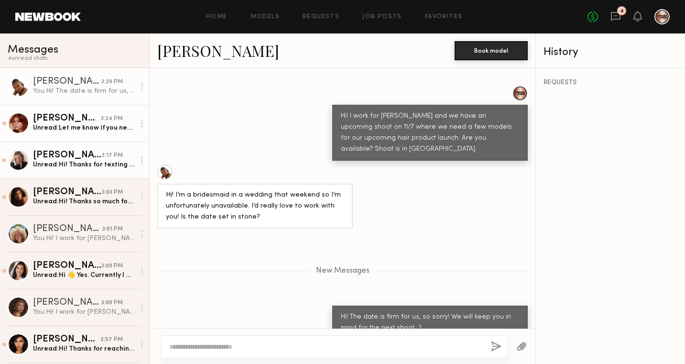
click at [78, 126] on div "Unread: Let me know if you need anything from me to confirm this:)" at bounding box center [84, 127] width 102 height 9
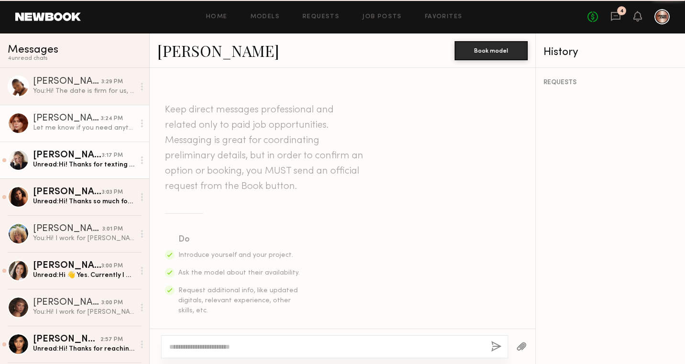
scroll to position [357, 0]
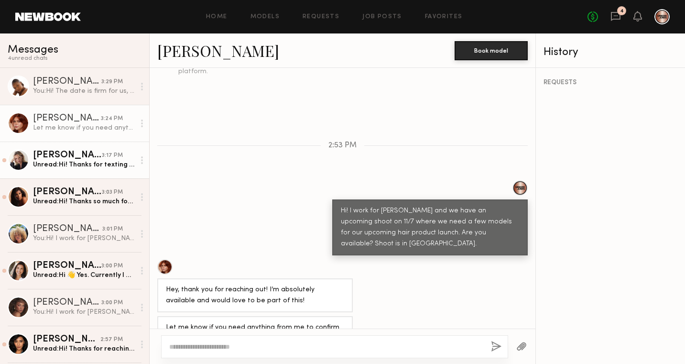
click at [141, 120] on icon at bounding box center [142, 124] width 2 height 8
click at [129, 137] on div "Mark unread" at bounding box center [113, 142] width 69 height 22
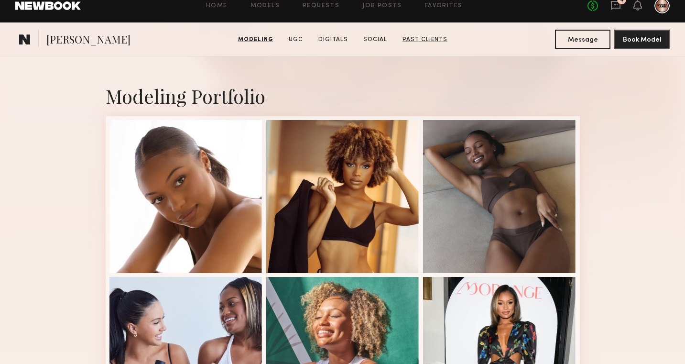
scroll to position [21, 0]
